Goal: Navigation & Orientation: Find specific page/section

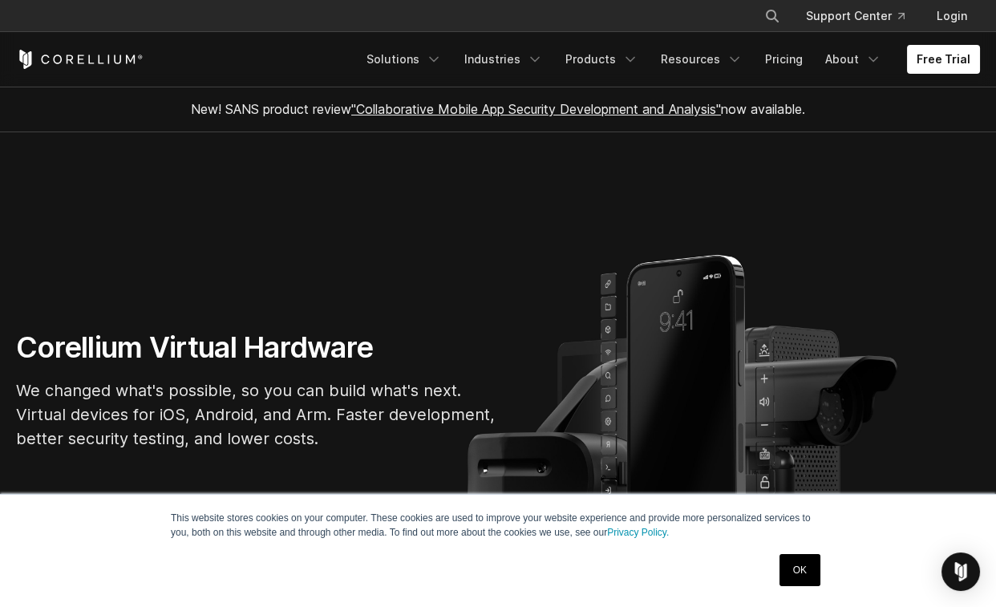
click at [815, 562] on link "OK" at bounding box center [800, 570] width 41 height 32
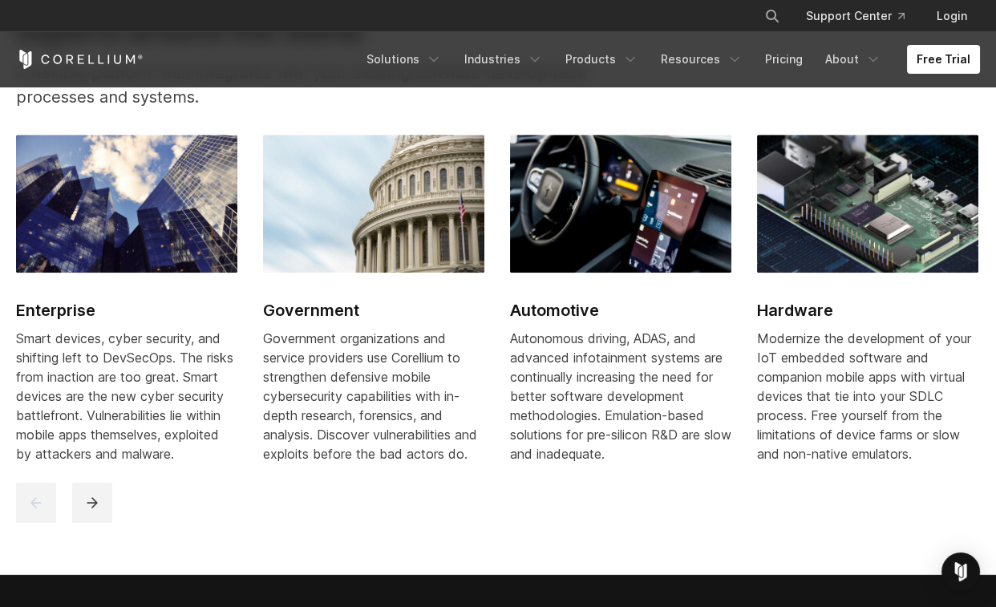
scroll to position [2352, 0]
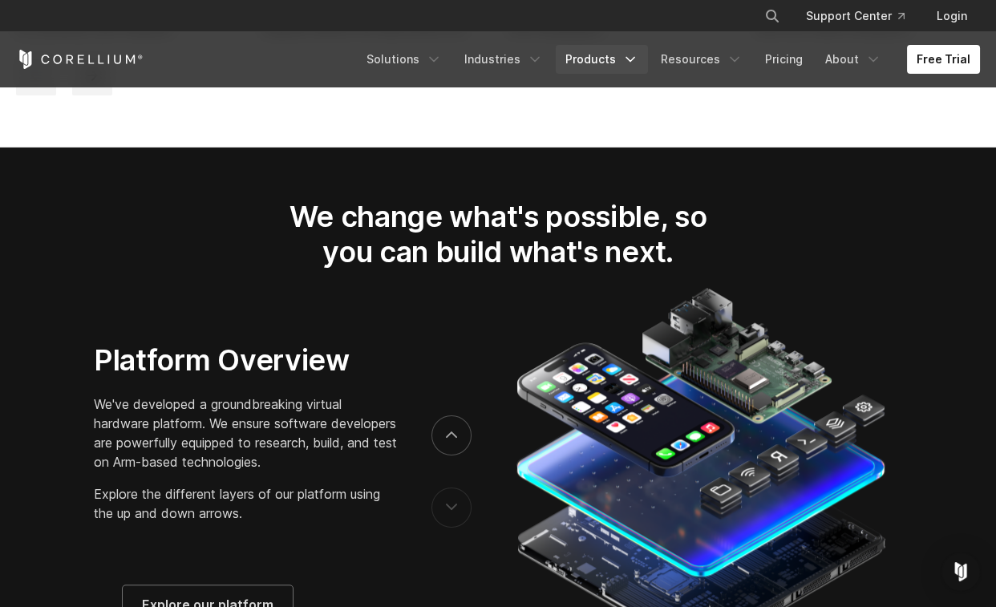
click at [618, 58] on link "Products" at bounding box center [602, 59] width 92 height 29
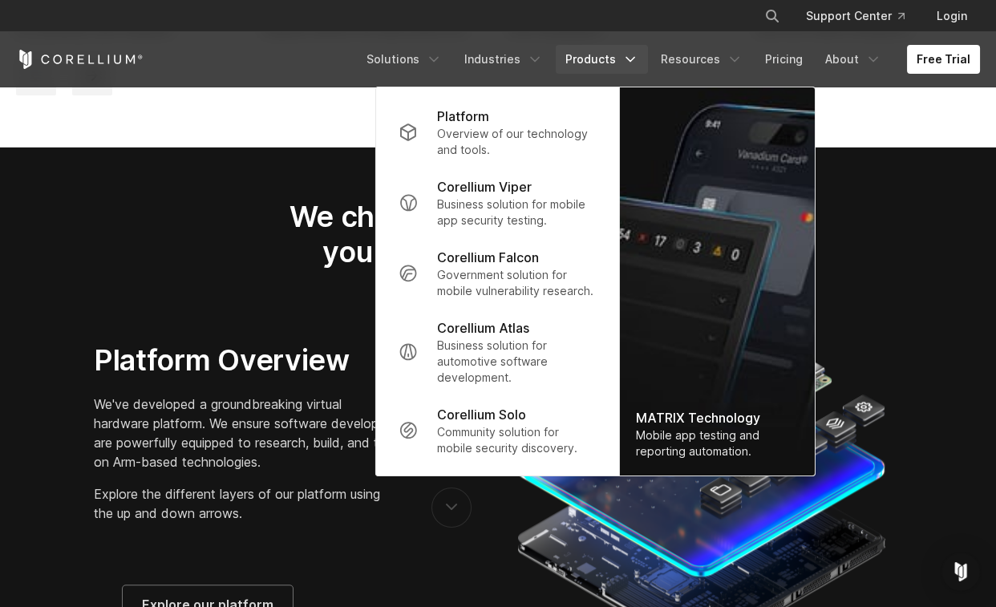
click at [239, 238] on div "We change what's possible, so you can build what's next." at bounding box center [498, 241] width 996 height 84
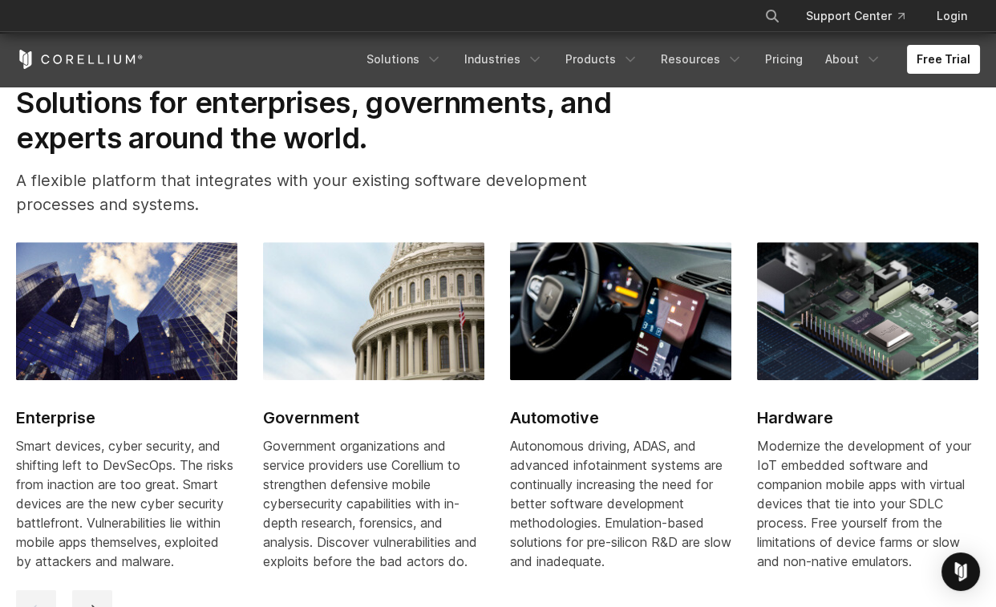
scroll to position [1711, 0]
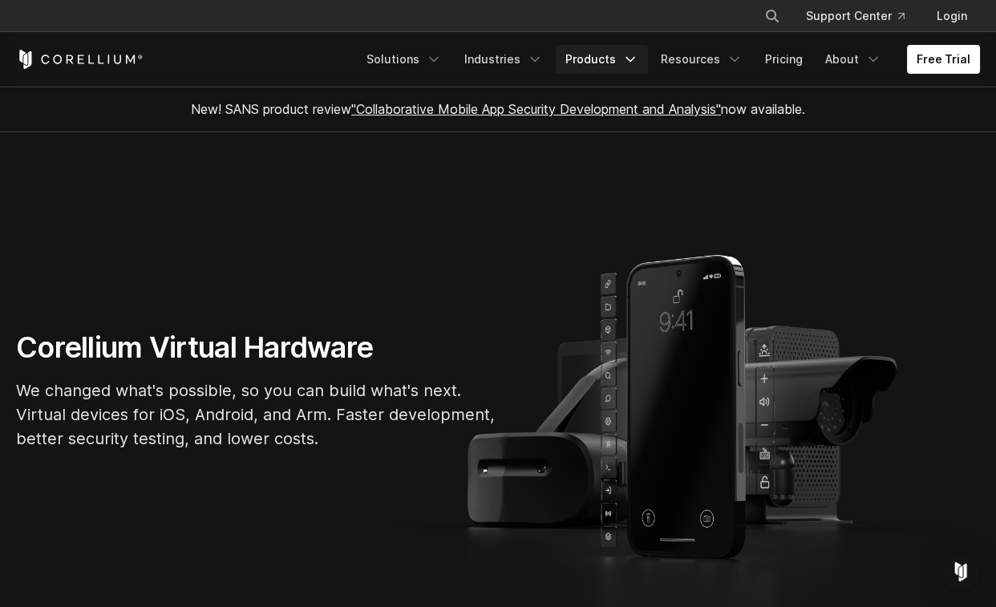
click at [609, 64] on link "Products" at bounding box center [602, 59] width 92 height 29
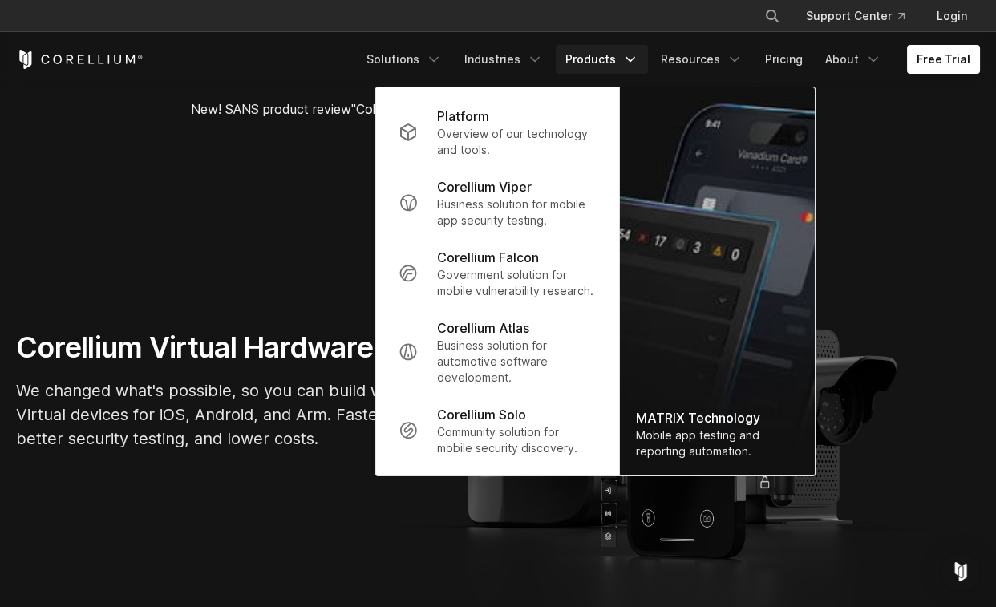
click at [320, 189] on section "Corellium Virtual Hardware We changed what's possible, so you can build what's …" at bounding box center [498, 396] width 996 height 529
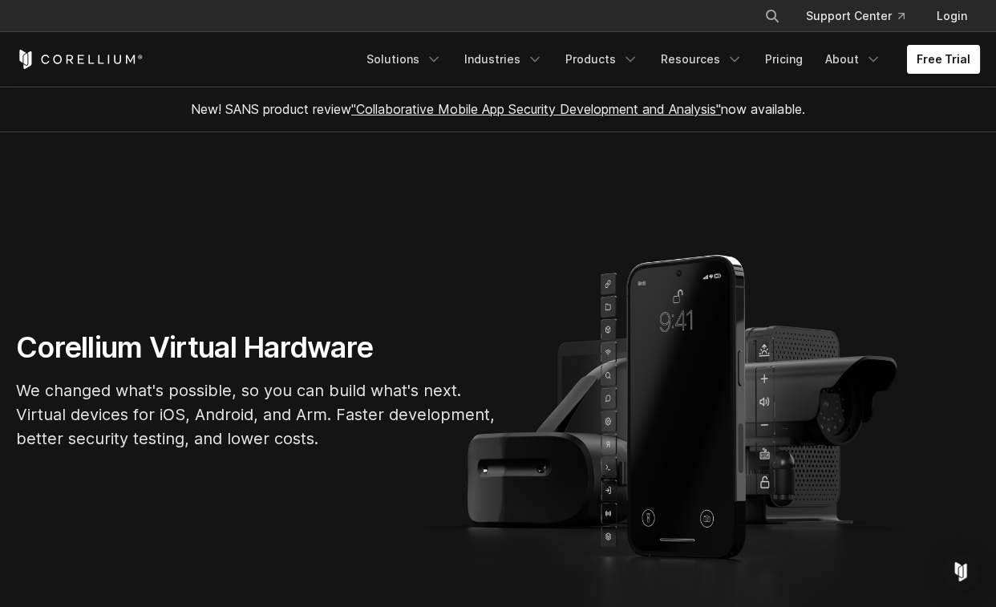
click at [942, 55] on link "Free Trial" at bounding box center [943, 59] width 73 height 29
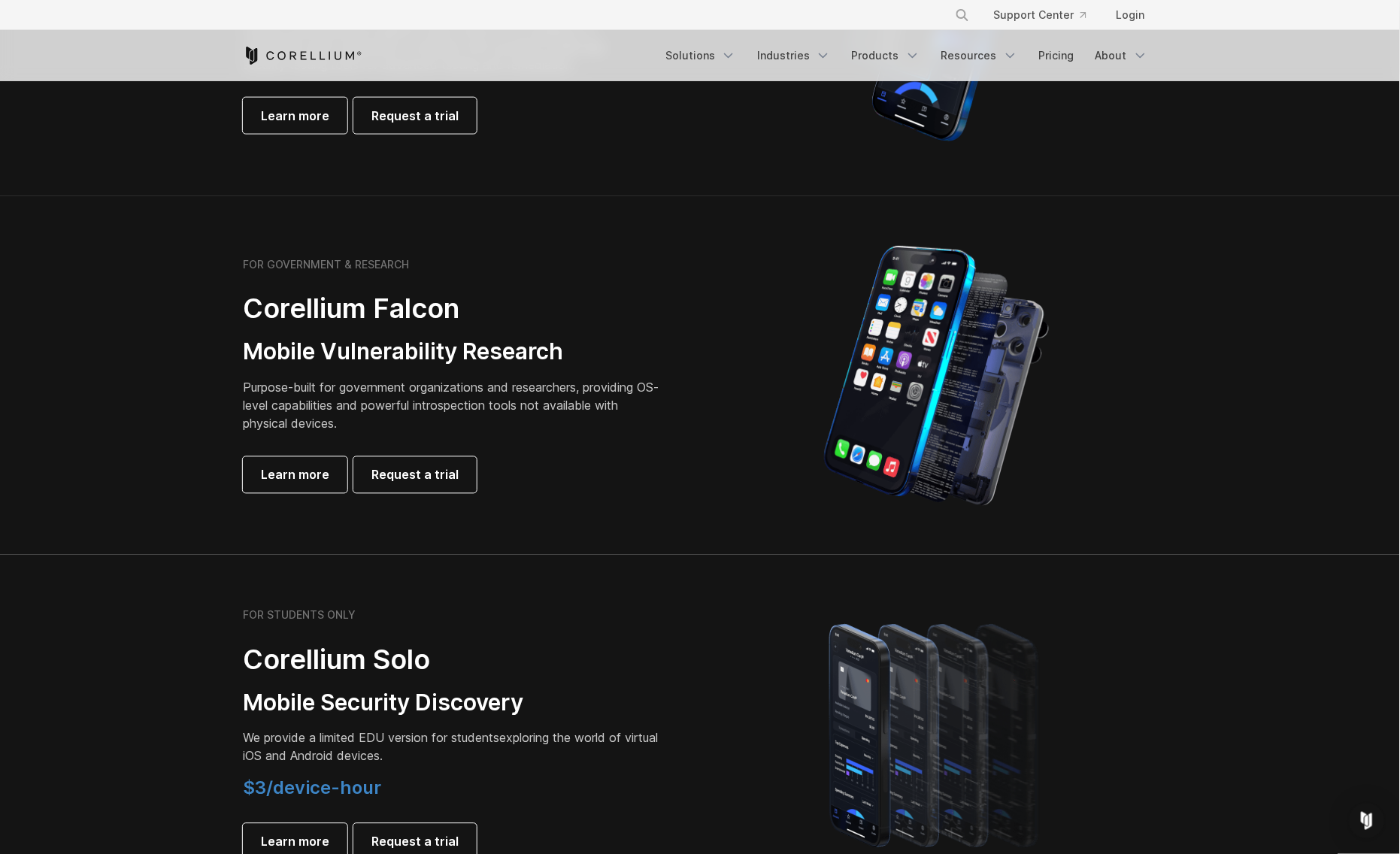
scroll to position [250, 0]
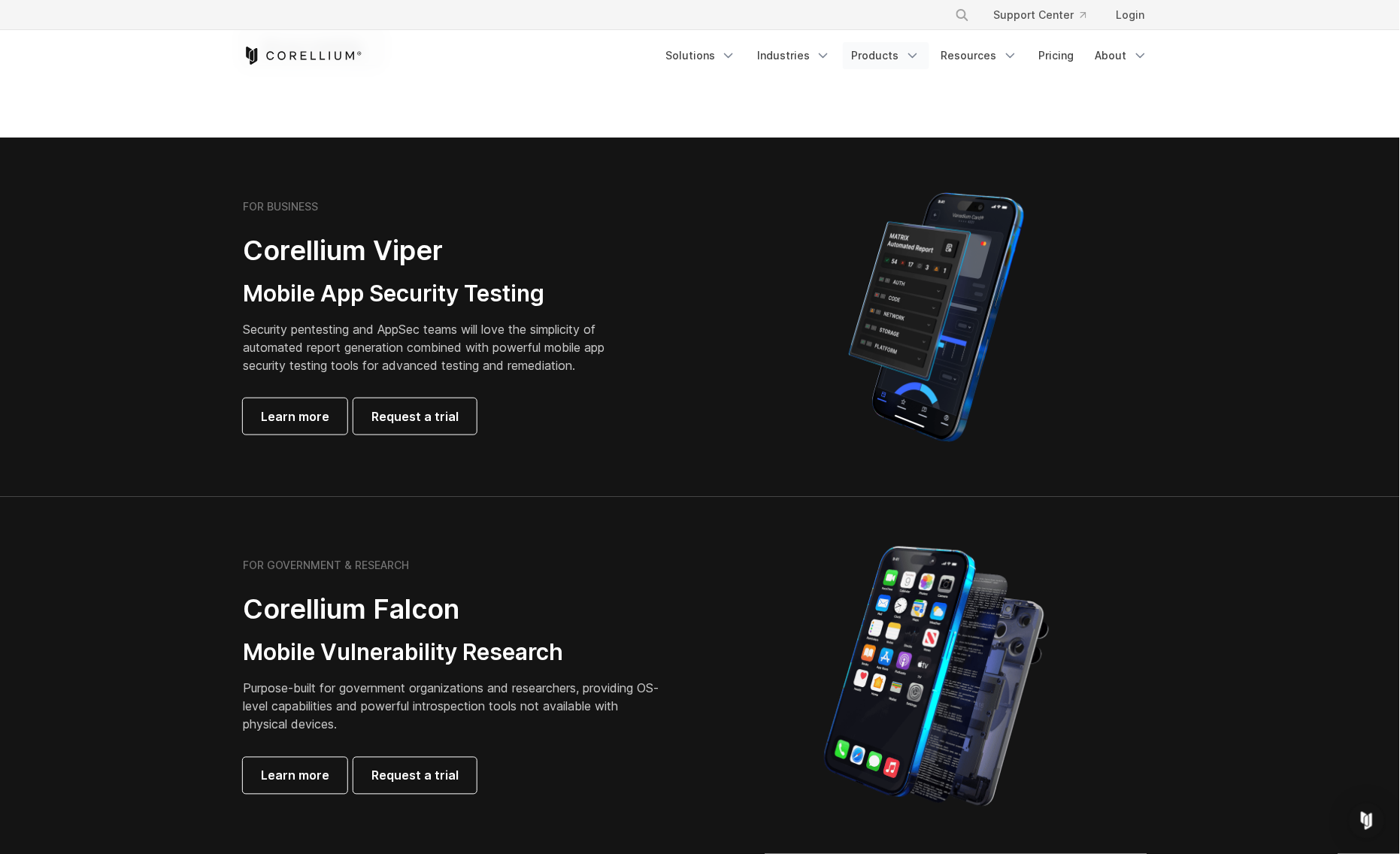
click at [887, 53] on link "Products" at bounding box center [886, 55] width 86 height 27
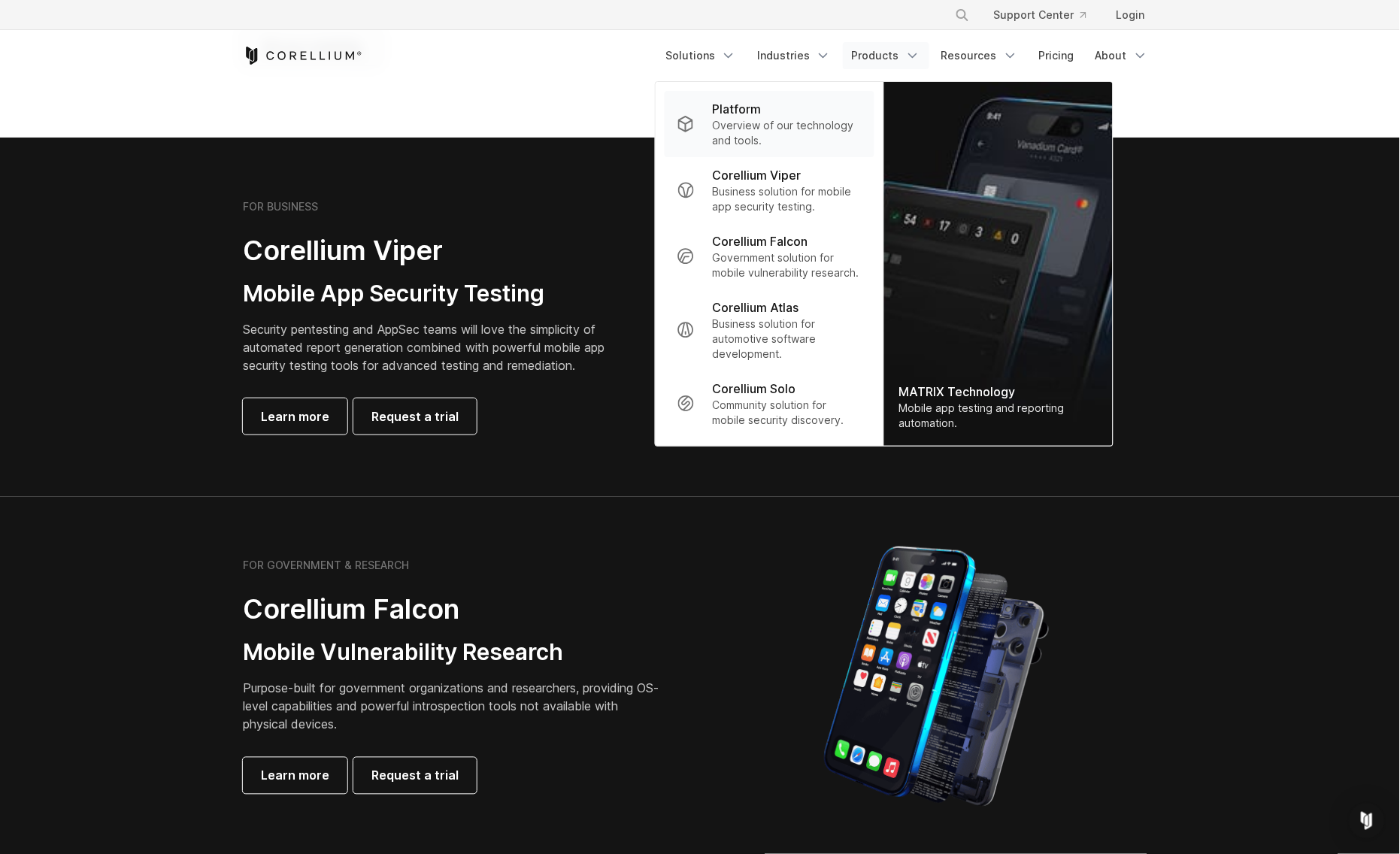
click at [761, 113] on p "Platform" at bounding box center [737, 109] width 49 height 18
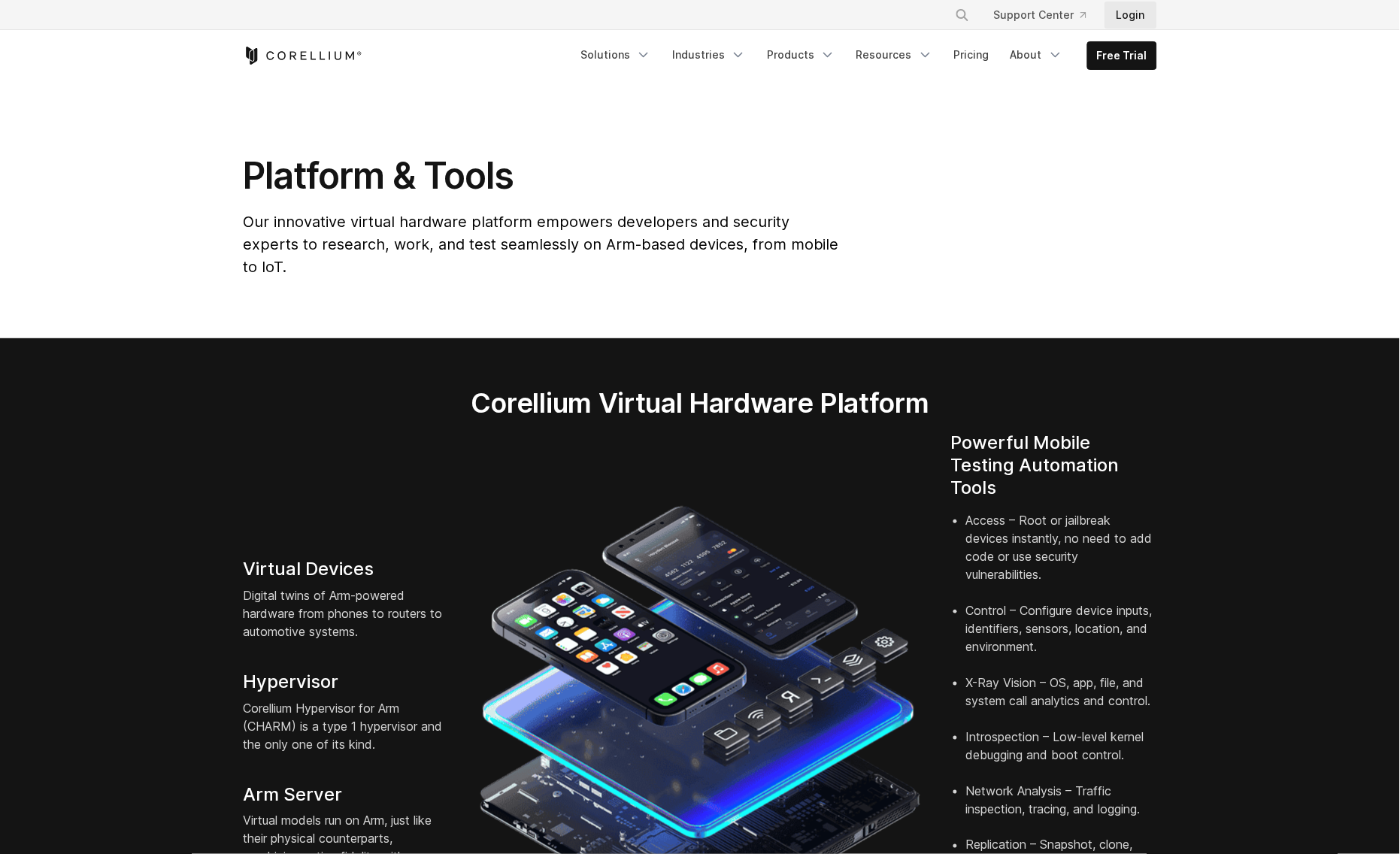
click at [1136, 18] on link "Login" at bounding box center [1131, 15] width 53 height 27
click at [1119, 14] on link "Login" at bounding box center [1131, 15] width 53 height 27
